Goal: Navigation & Orientation: Find specific page/section

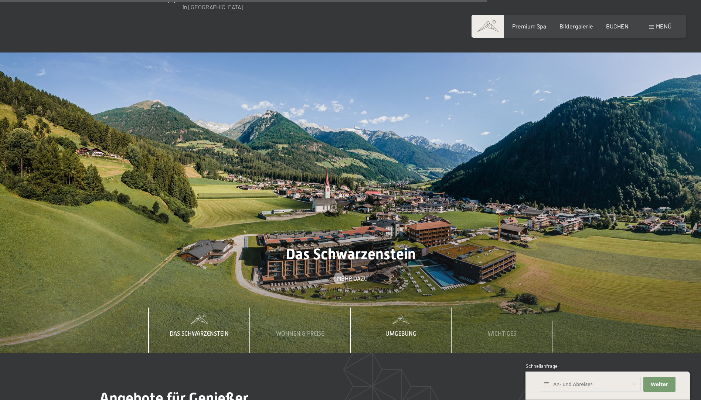
scroll to position [2586, 0]
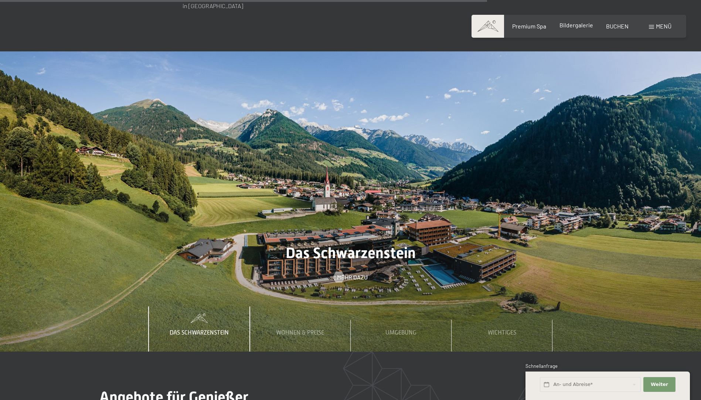
click at [577, 25] on span "Bildergalerie" at bounding box center [576, 24] width 34 height 7
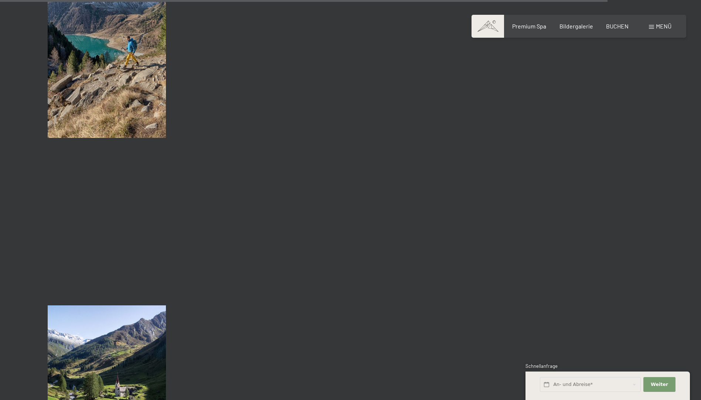
scroll to position [8092, 0]
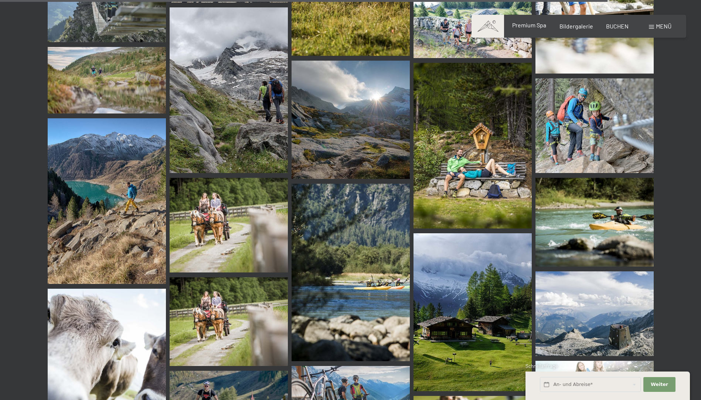
click at [530, 25] on span "Premium Spa" at bounding box center [529, 24] width 34 height 7
